Goal: Check status

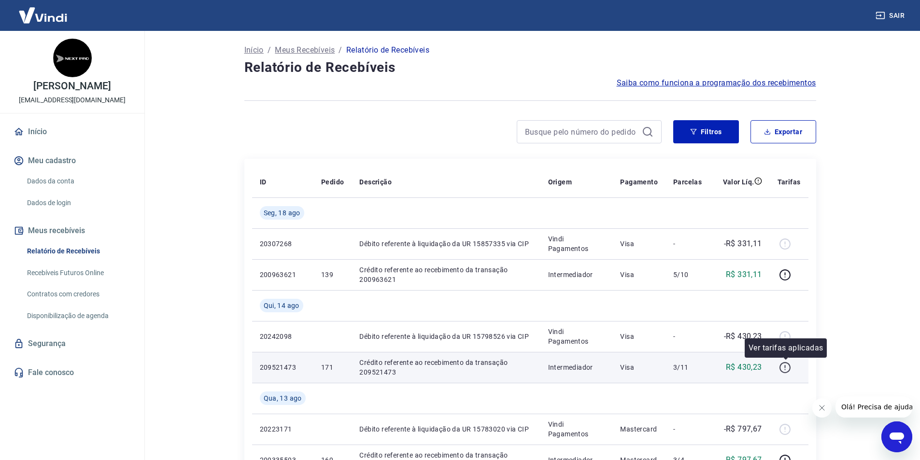
click at [785, 367] on icon "button" at bounding box center [785, 368] width 12 height 12
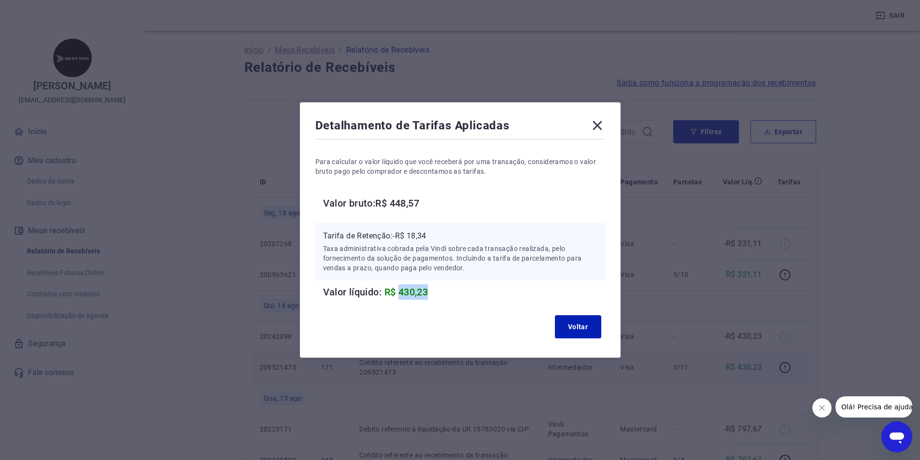
drag, startPoint x: 404, startPoint y: 295, endPoint x: 435, endPoint y: 294, distance: 30.4
click at [435, 294] on h6 "Valor líquido: R$ 430,23" at bounding box center [464, 292] width 282 height 15
copy span "430,23"
